Goal: Information Seeking & Learning: Learn about a topic

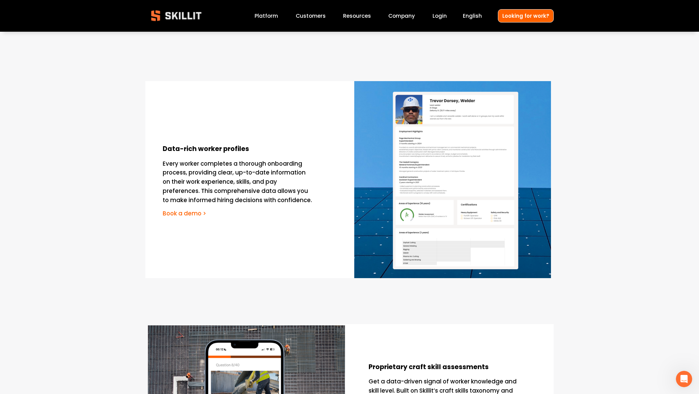
scroll to position [545, 0]
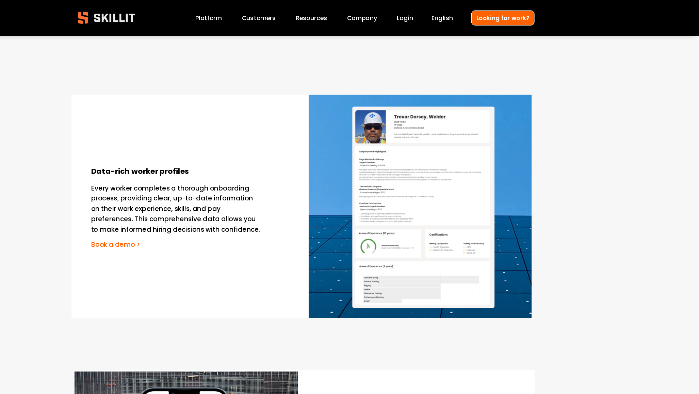
click at [189, 16] on img at bounding box center [176, 15] width 62 height 20
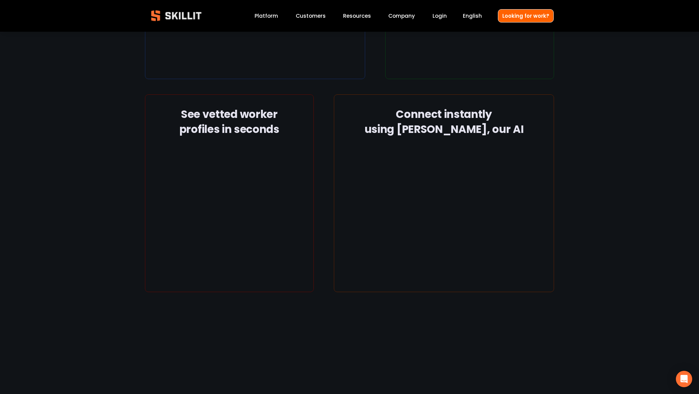
scroll to position [1083, 0]
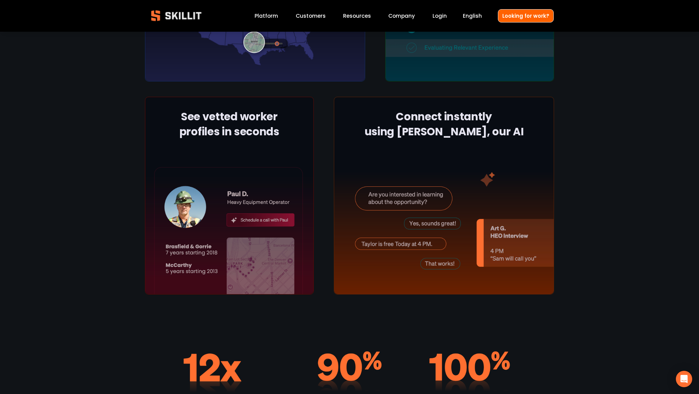
click at [273, 15] on link "Platform" at bounding box center [266, 15] width 23 height 9
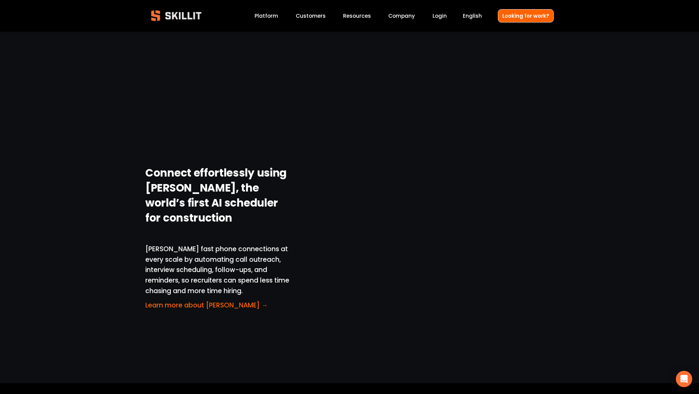
scroll to position [1384, 0]
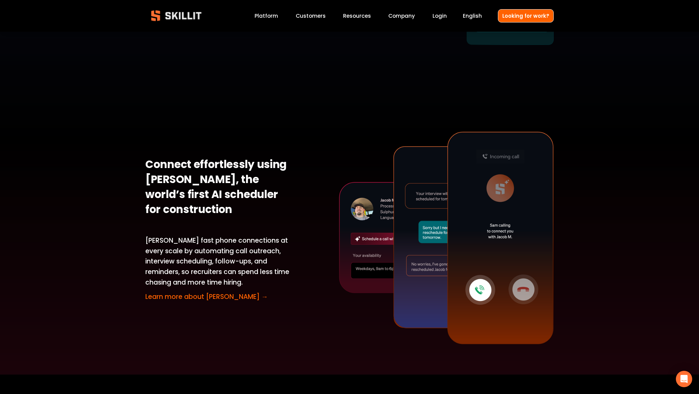
click at [216, 292] on link "Learn more about Sam →" at bounding box center [206, 296] width 123 height 9
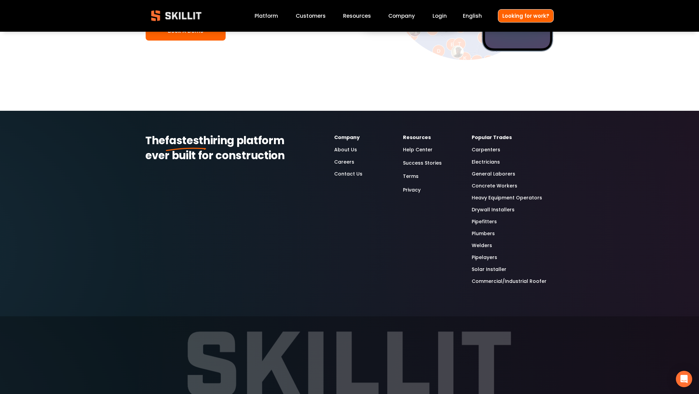
scroll to position [4550, 0]
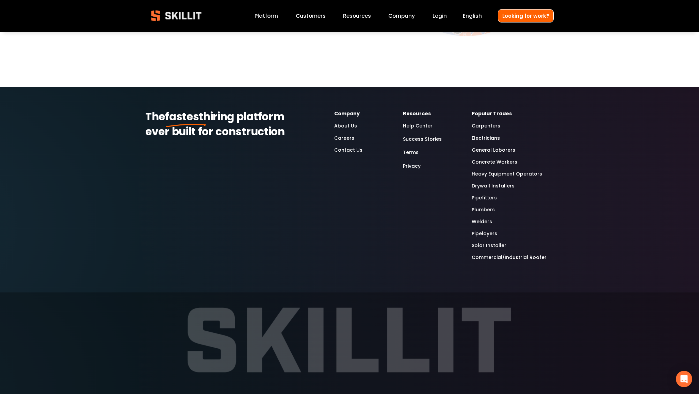
click at [425, 135] on link "Success Stories" at bounding box center [422, 139] width 39 height 9
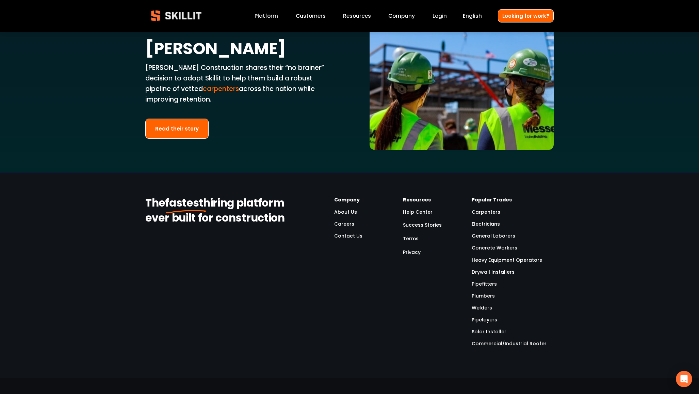
scroll to position [1646, 0]
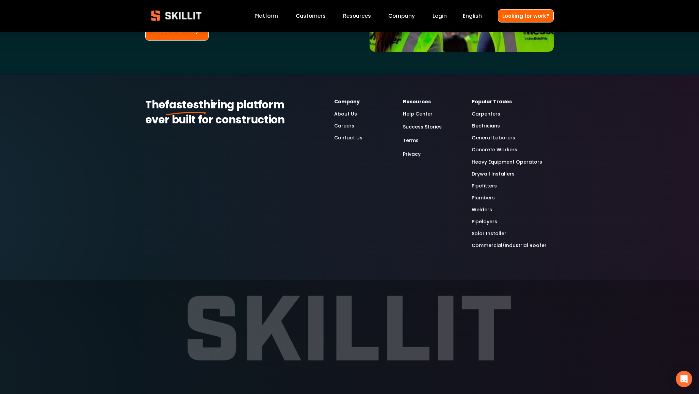
click at [483, 122] on link "Electricians" at bounding box center [486, 126] width 28 height 8
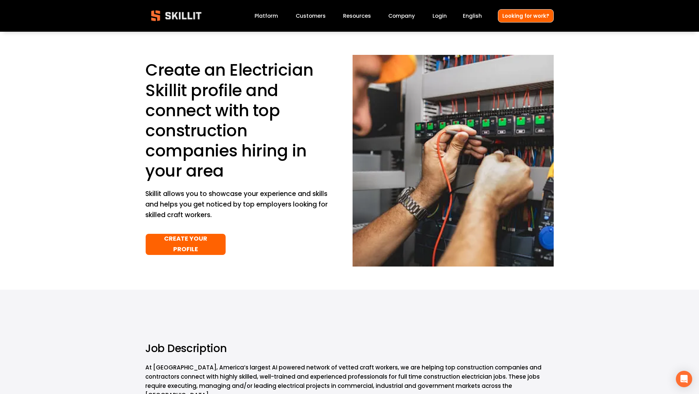
click at [267, 15] on link "Platform" at bounding box center [266, 15] width 23 height 9
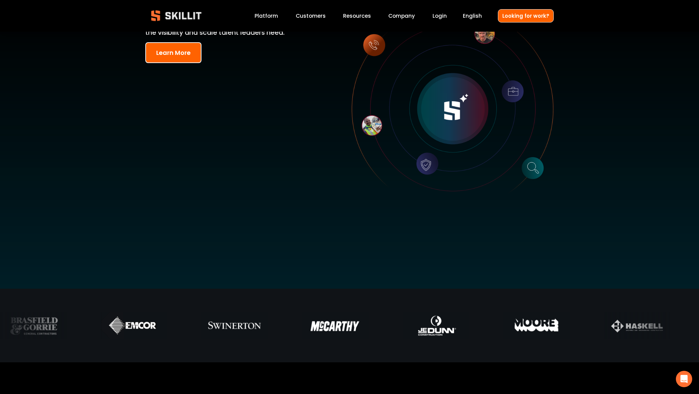
scroll to position [53, 0]
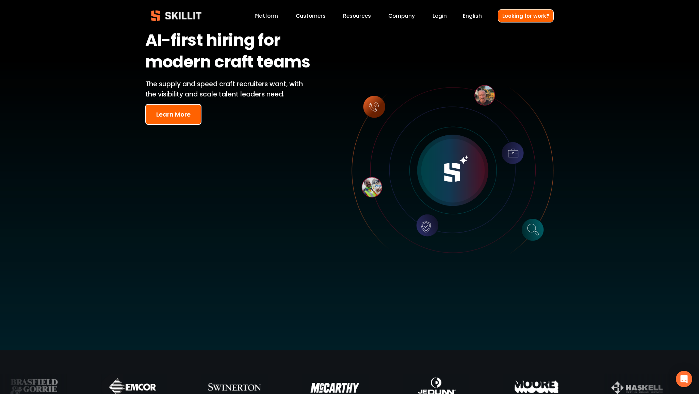
click at [181, 21] on img at bounding box center [176, 15] width 62 height 20
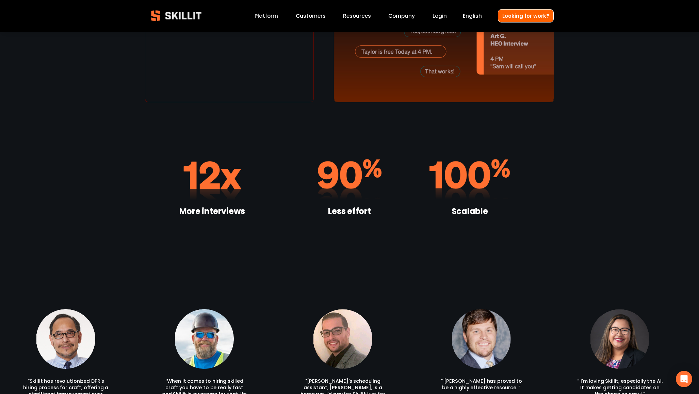
scroll to position [1279, 0]
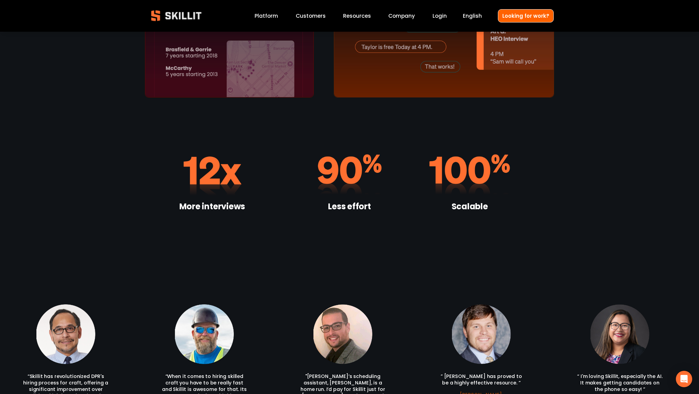
click at [405, 15] on link "Company" at bounding box center [402, 15] width 27 height 9
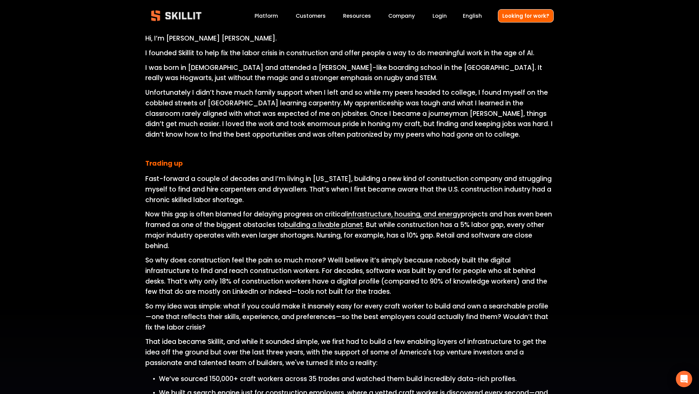
scroll to position [343, 0]
